Goal: Information Seeking & Learning: Learn about a topic

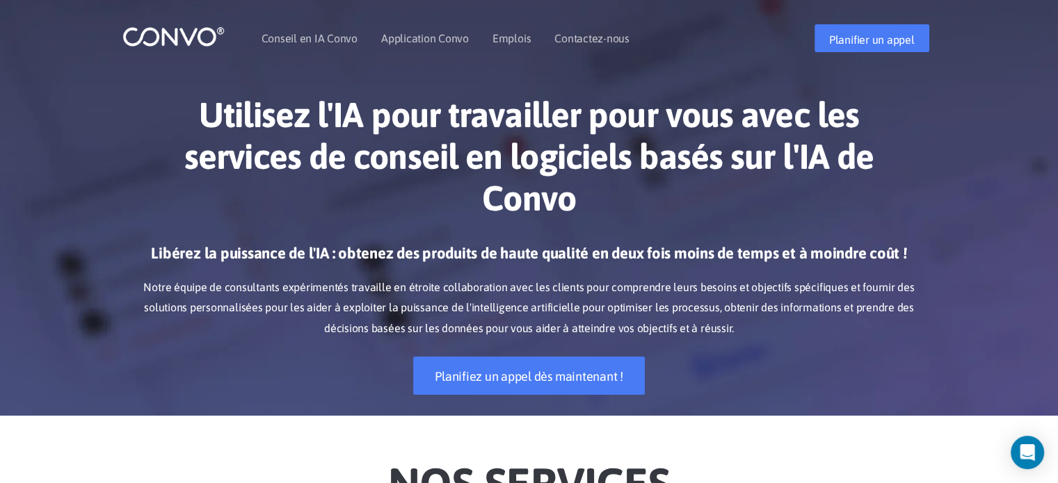
click at [690, 209] on h1 "Utilisez l'IA pour travailler pour vous avec les services de conseil en logicie…" at bounding box center [529, 162] width 772 height 136
click at [519, 38] on font "Emplois" at bounding box center [511, 38] width 38 height 13
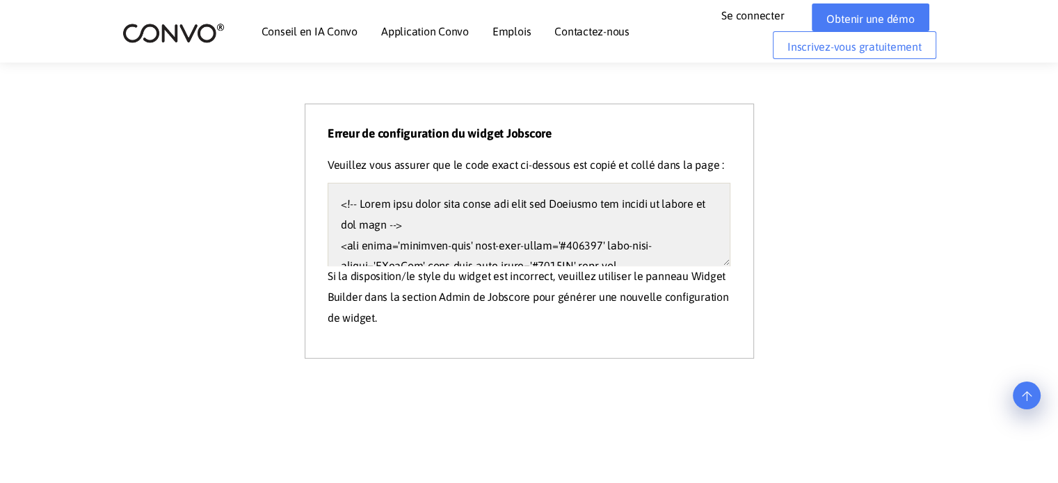
scroll to position [371, 0]
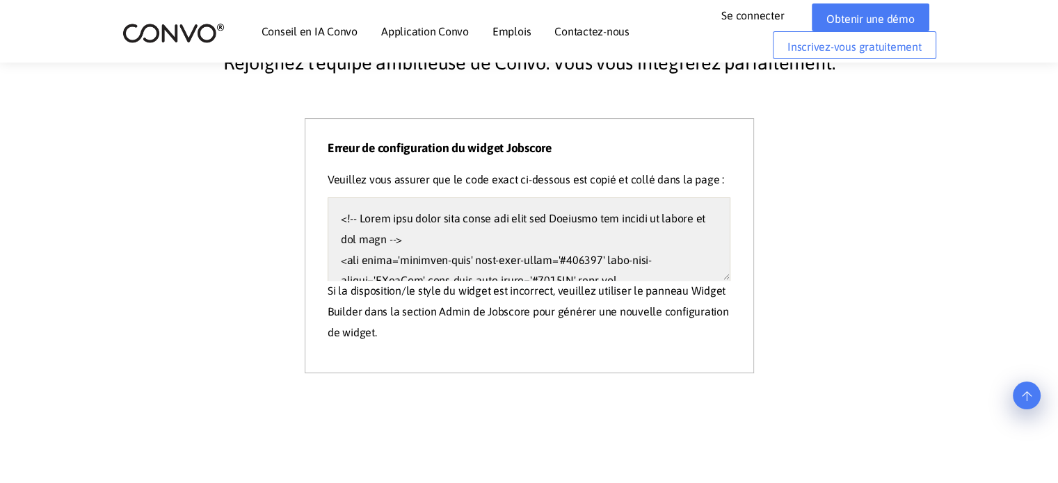
click at [505, 26] on font "Emplois" at bounding box center [511, 31] width 38 height 13
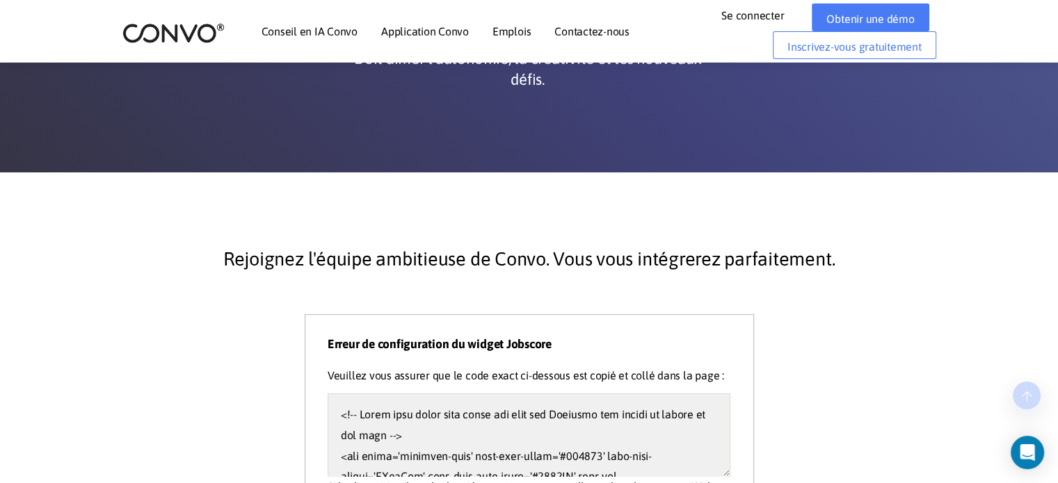
scroll to position [232, 0]
